Goal: Check status: Check status

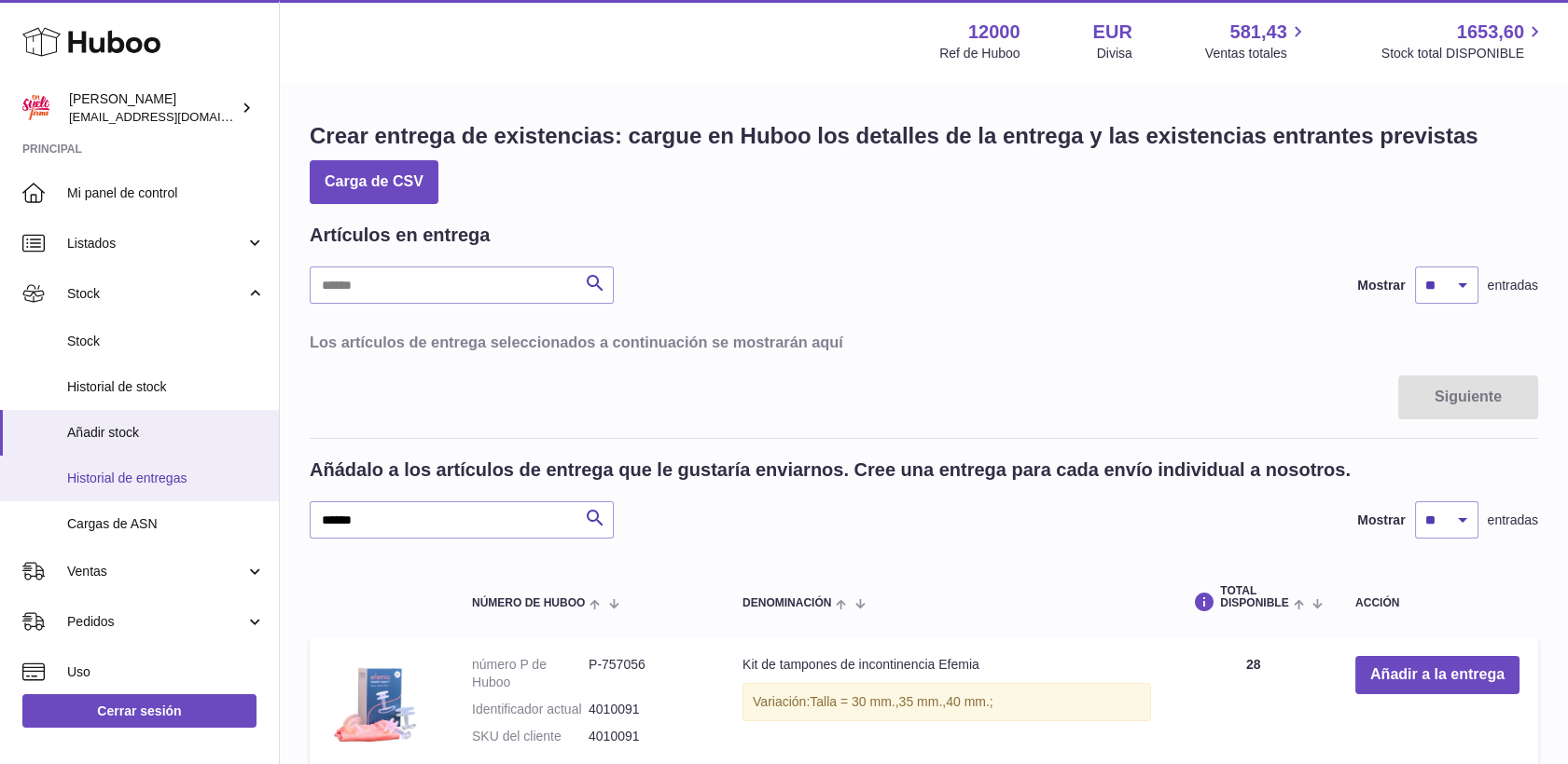
click at [147, 472] on span "Historial de entregas" at bounding box center [165, 478] width 198 height 18
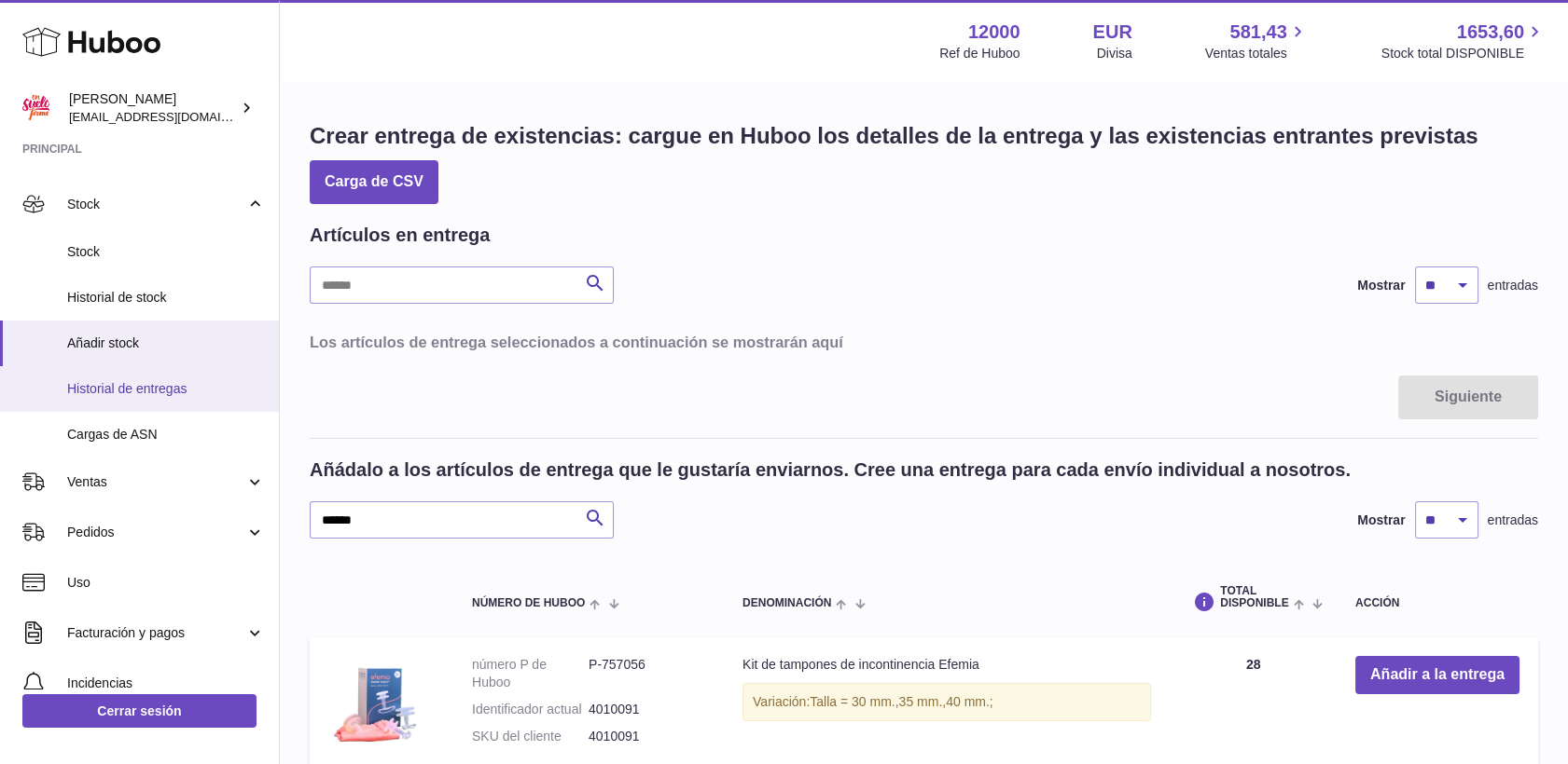
scroll to position [207, 0]
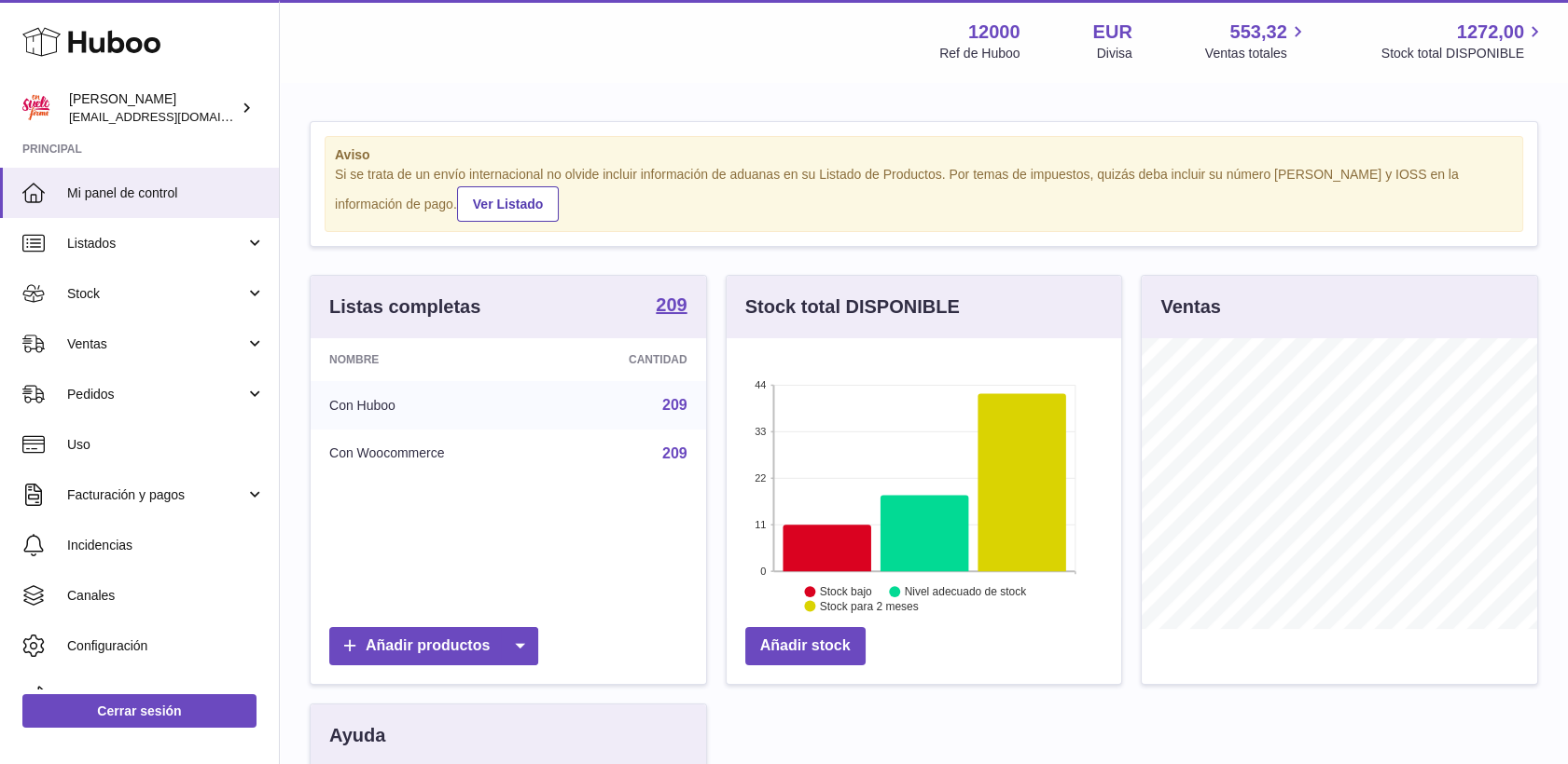
scroll to position [291, 395]
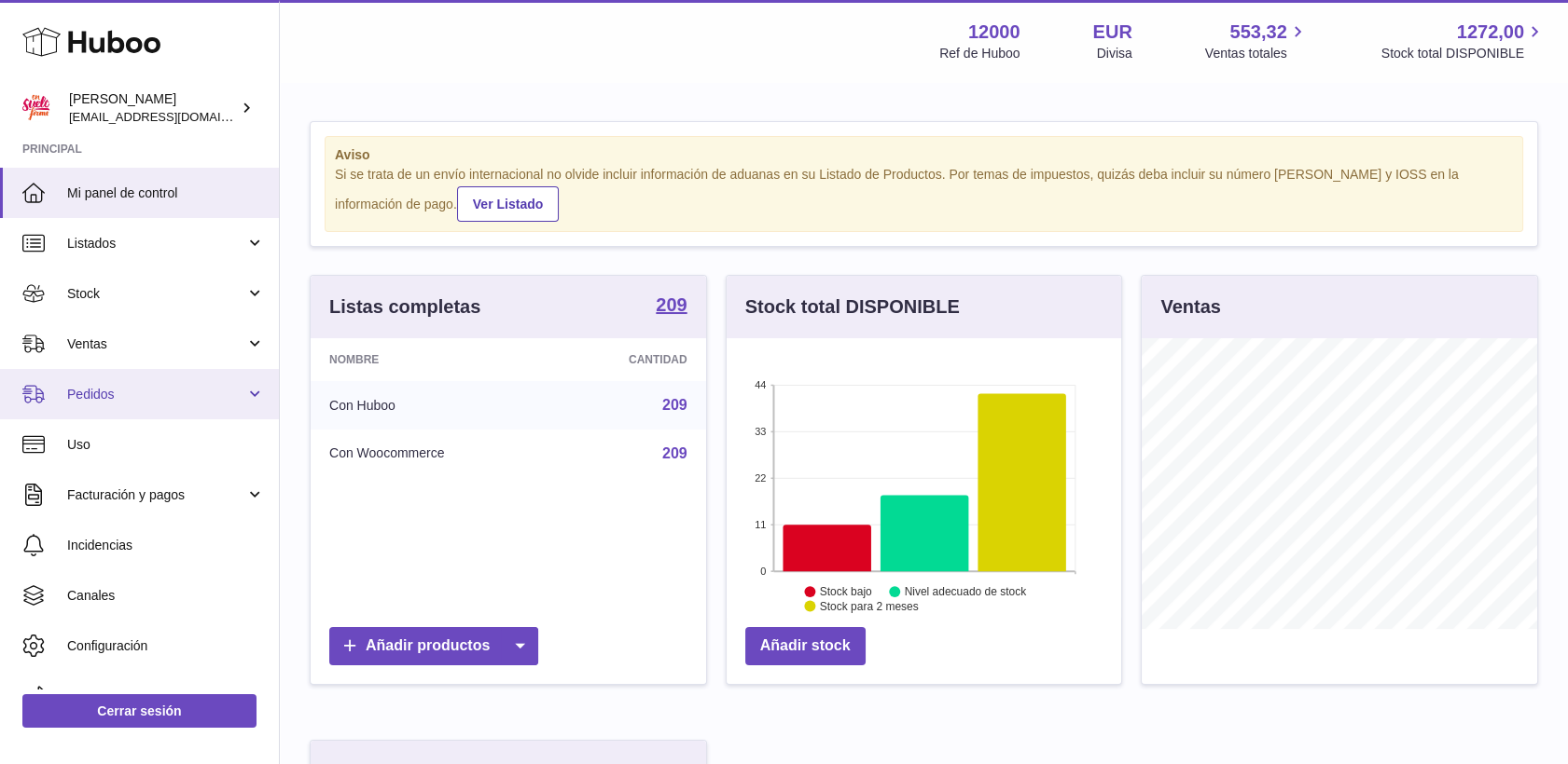
click at [87, 392] on span "Pedidos" at bounding box center [156, 395] width 178 height 18
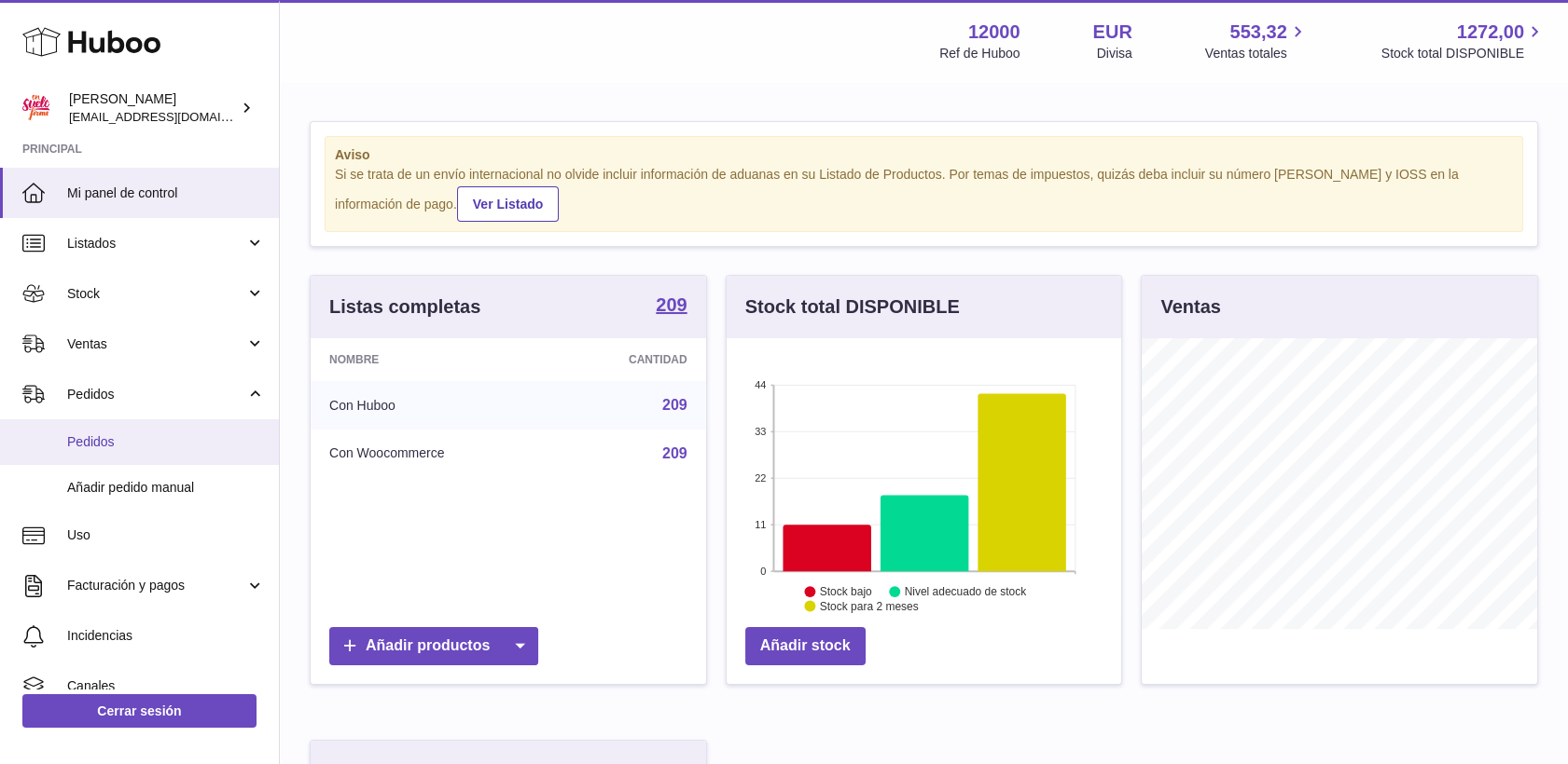
click at [94, 433] on span "Pedidos" at bounding box center [165, 442] width 198 height 18
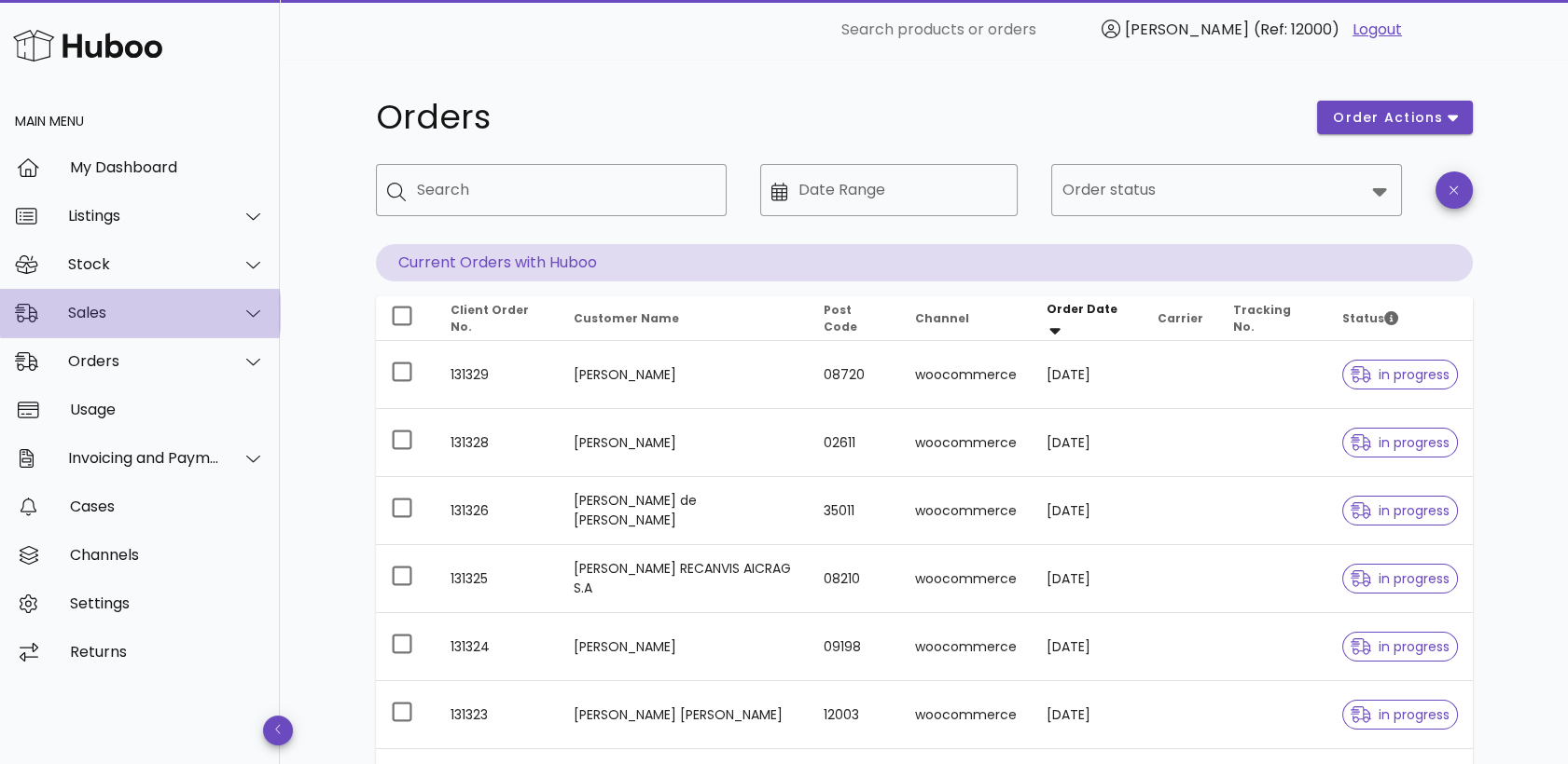
click at [97, 320] on div "Sales" at bounding box center [143, 313] width 152 height 18
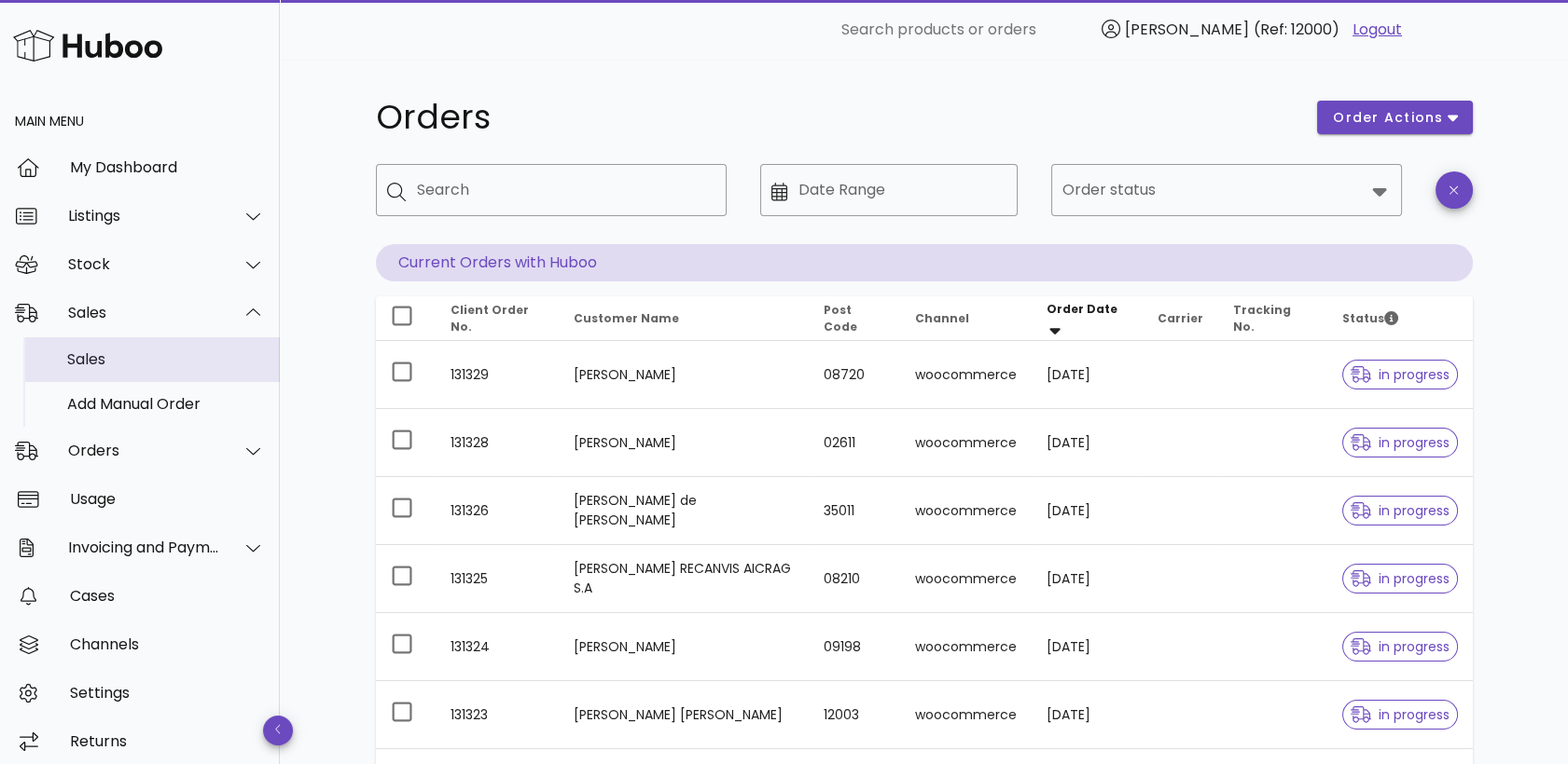
click at [106, 356] on div "Sales" at bounding box center [165, 359] width 198 height 18
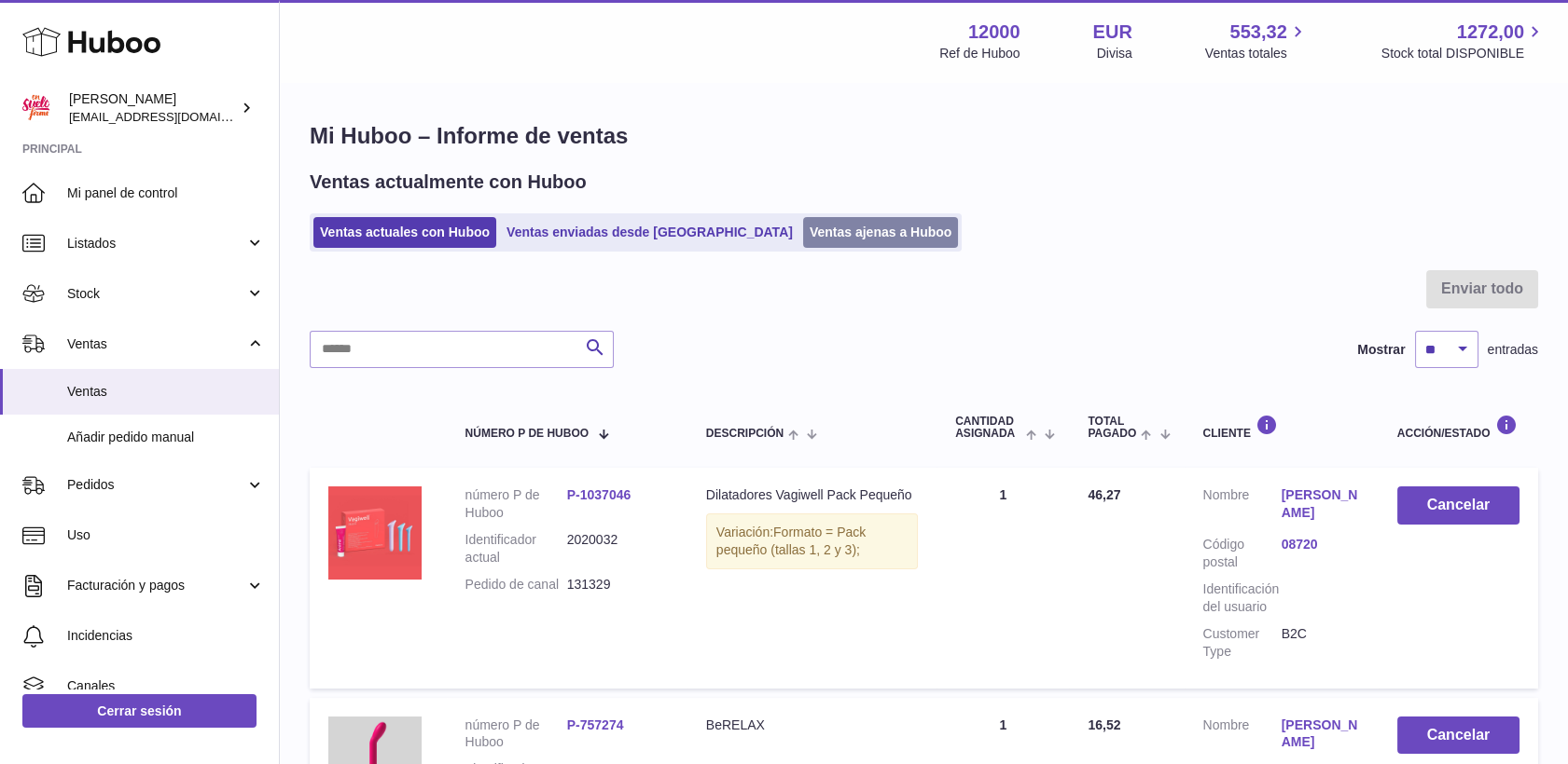
click at [803, 230] on link "Ventas ajenas a Huboo" at bounding box center [880, 233] width 156 height 31
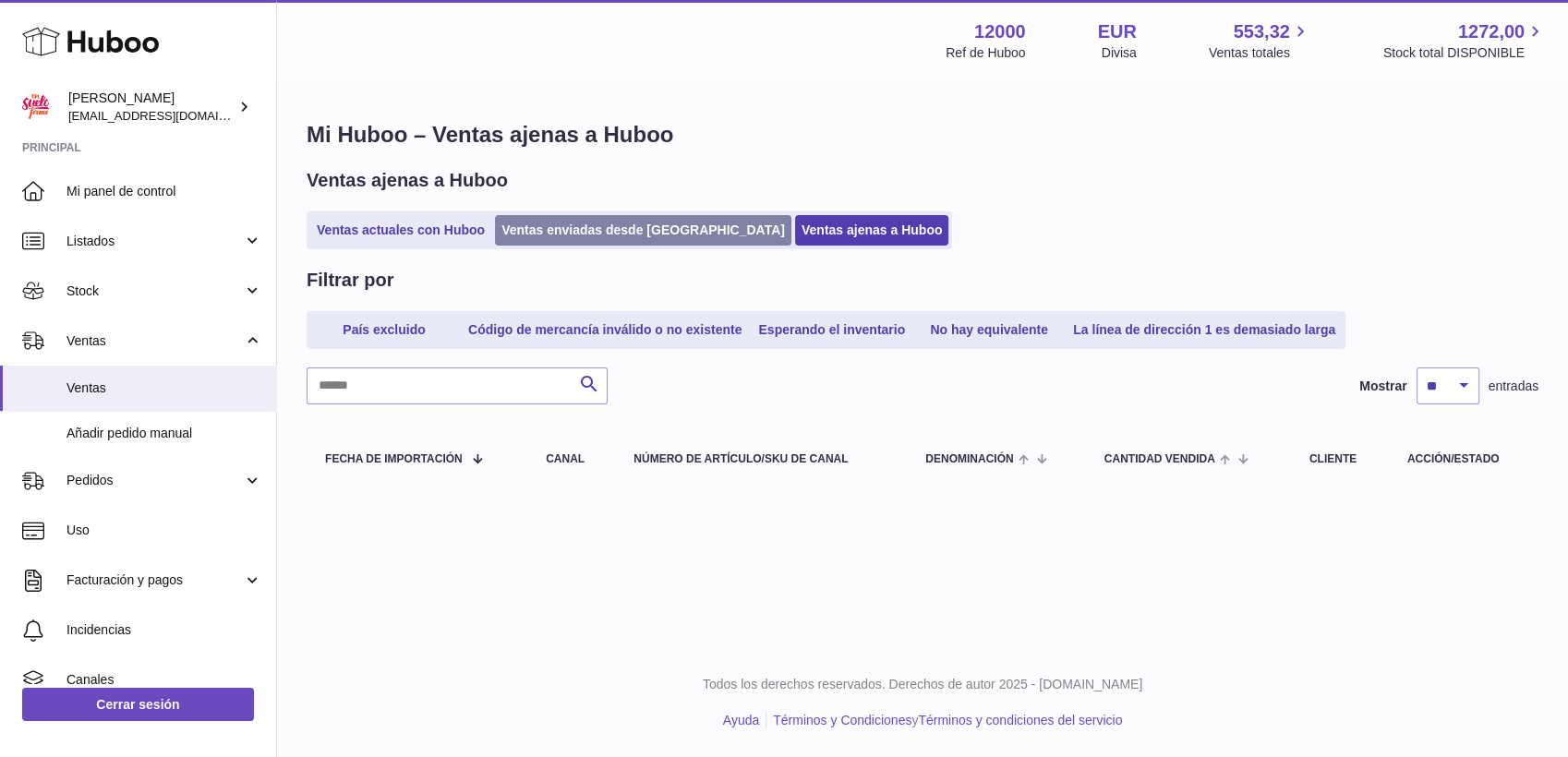
click at [606, 222] on link "Ventas enviadas desde [GEOGRAPHIC_DATA]" at bounding box center [644, 231] width 297 height 30
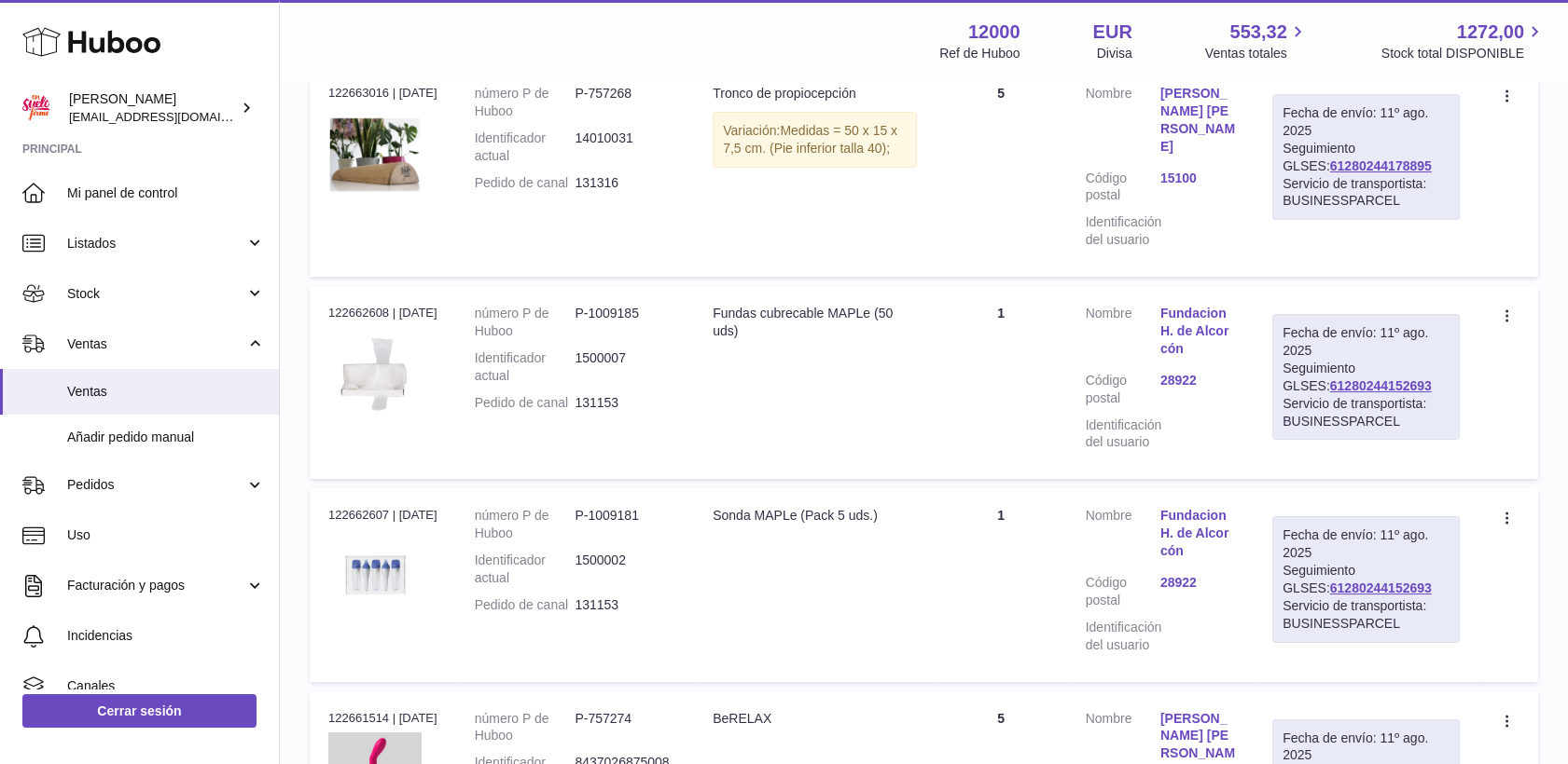
scroll to position [517, 0]
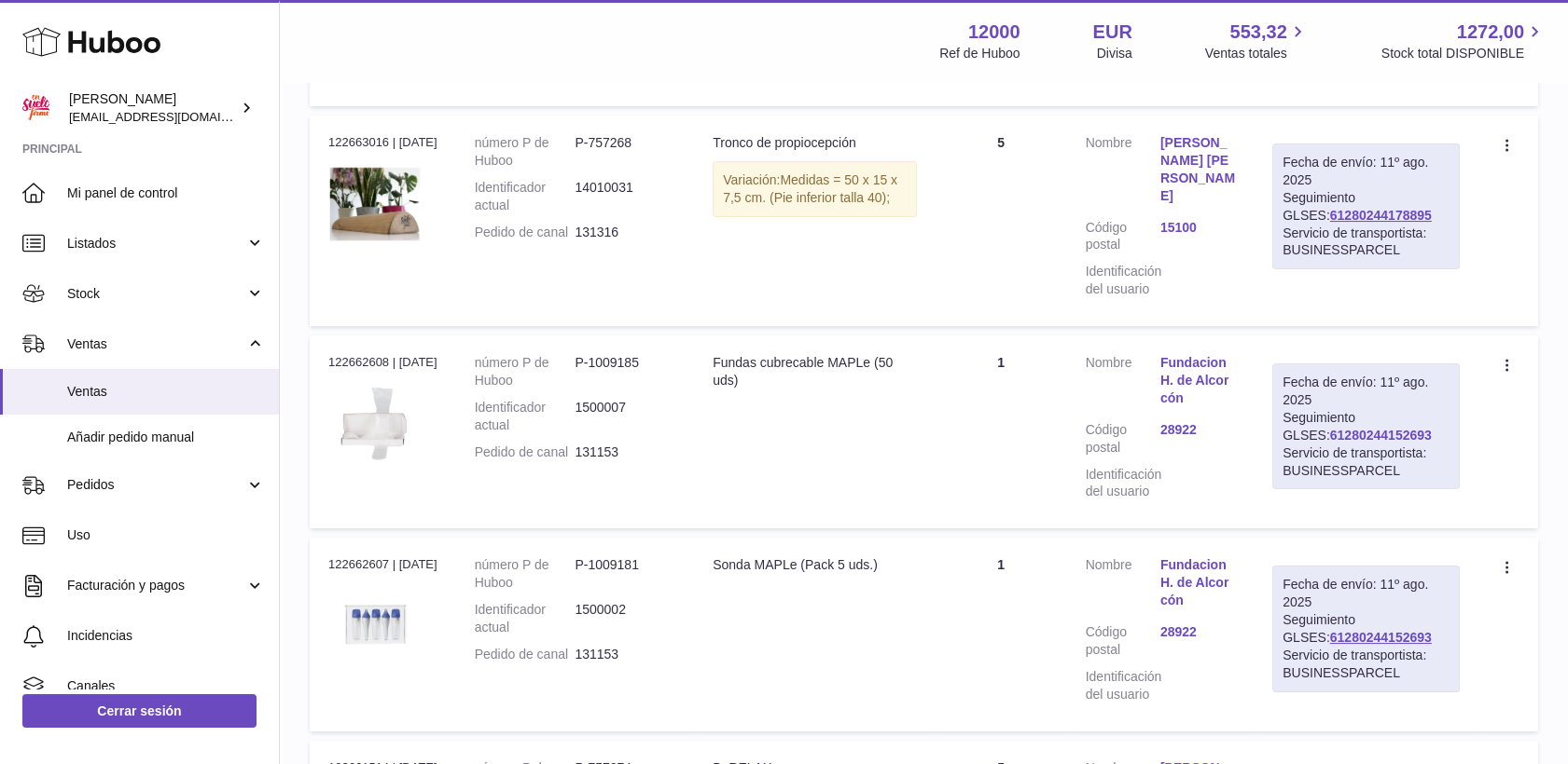
drag, startPoint x: 1441, startPoint y: 490, endPoint x: 1332, endPoint y: 492, distance: 109.0
click at [1332, 489] on div "Fecha de envío: [DATE] Seguimiento GLSES: 61280244152693 Servicio de transporti…" at bounding box center [1366, 426] width 187 height 126
copy link "61280244152693"
click at [1351, 223] on link "61280244178895" at bounding box center [1380, 216] width 102 height 15
click at [1361, 443] on link "61280244152693" at bounding box center [1380, 435] width 102 height 15
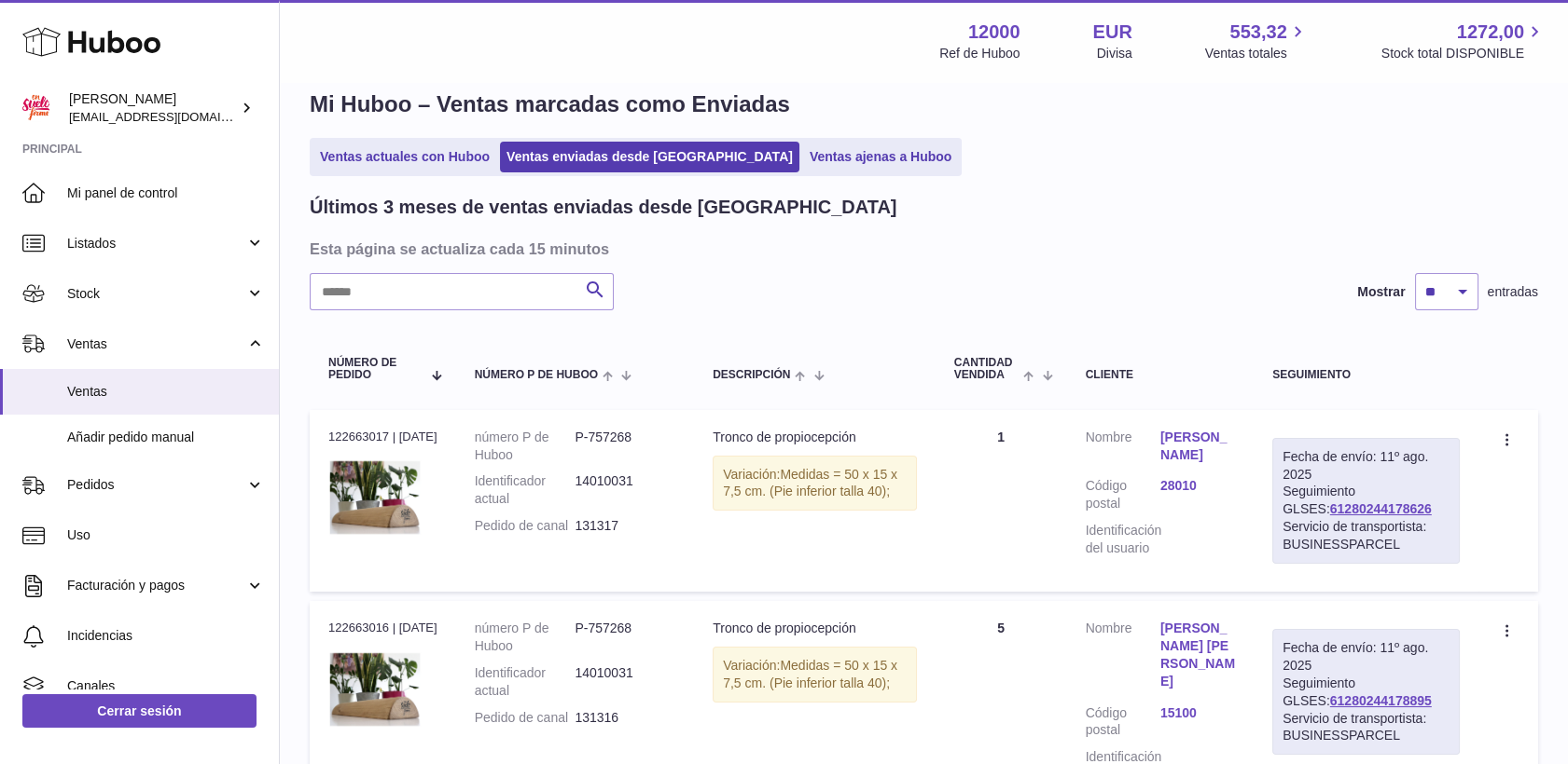
scroll to position [0, 0]
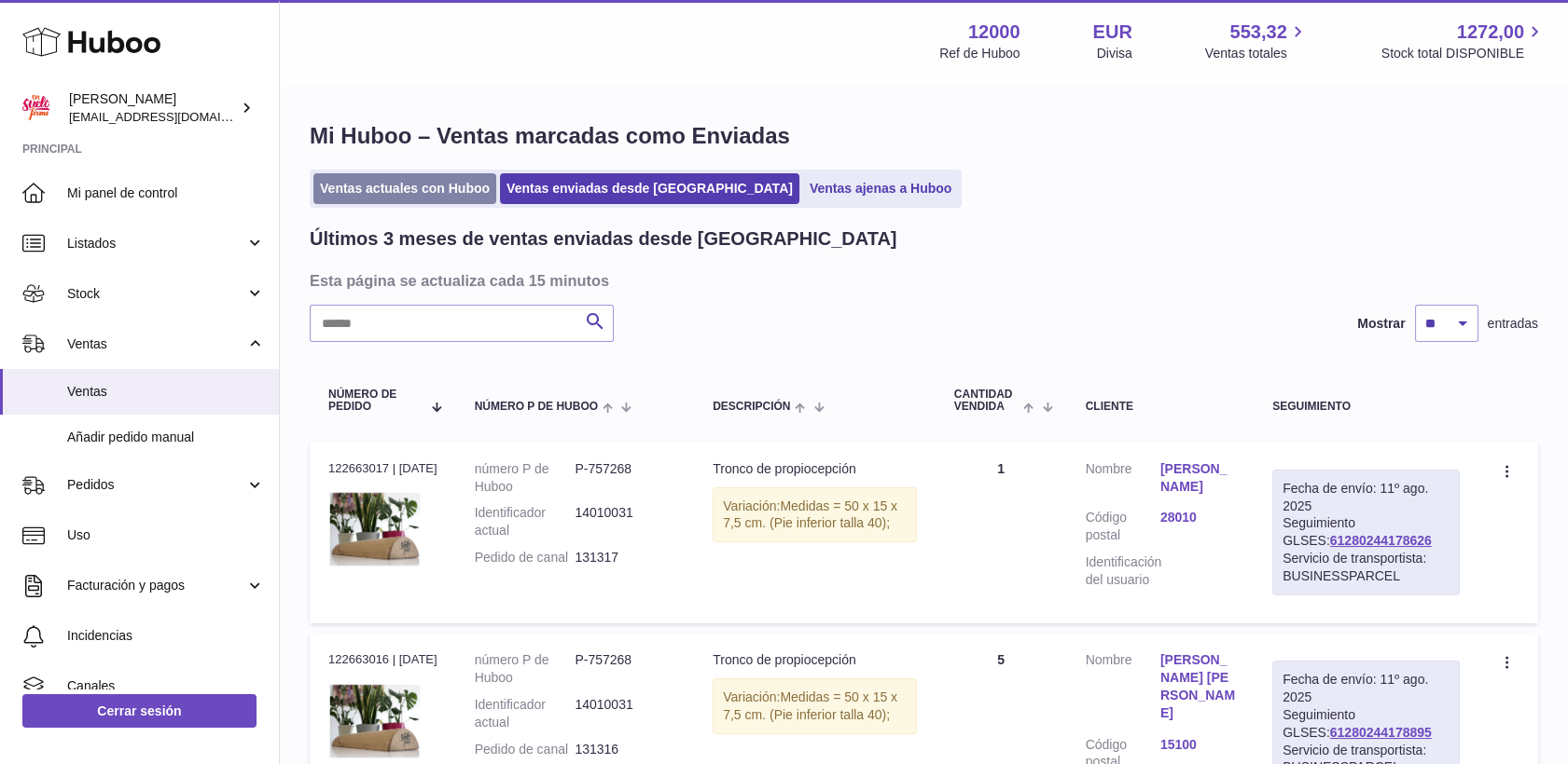
click at [404, 190] on link "Ventas actuales con Huboo" at bounding box center [405, 189] width 183 height 31
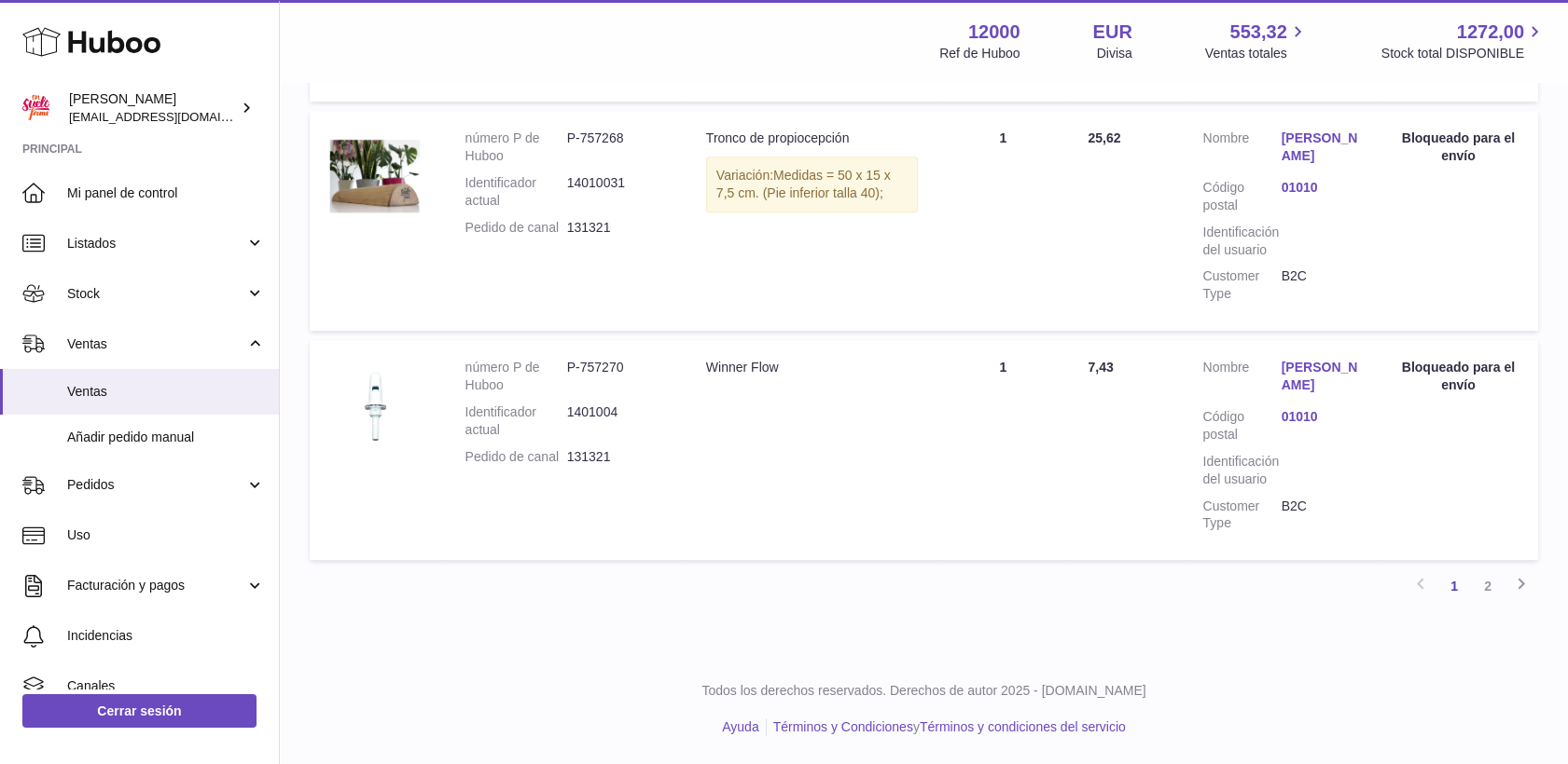
scroll to position [2278, 0]
